Goal: Transaction & Acquisition: Purchase product/service

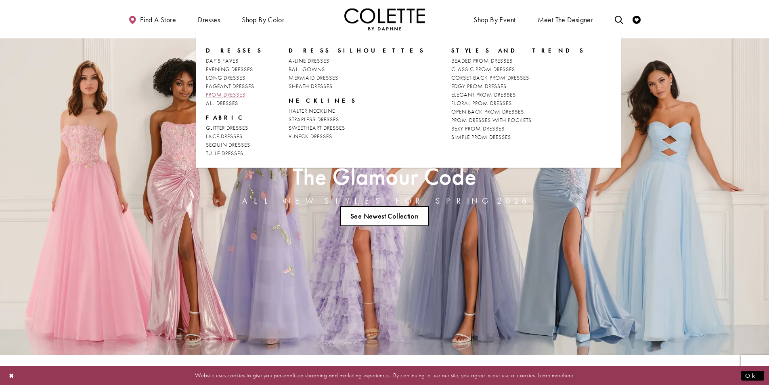
click at [238, 96] on span "PROM DRESSES" at bounding box center [226, 94] width 40 height 7
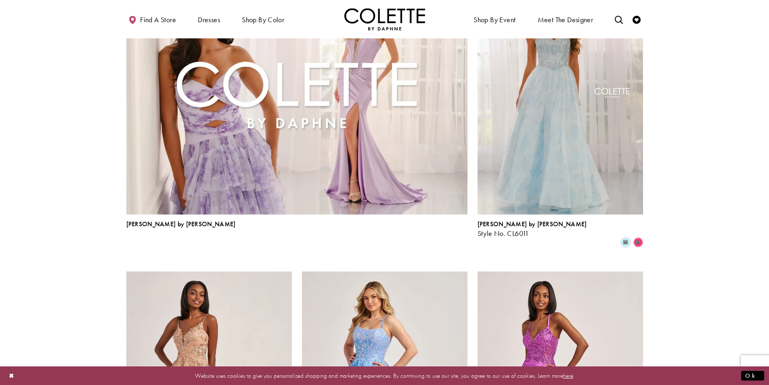
scroll to position [929, 0]
